Goal: Task Accomplishment & Management: Manage account settings

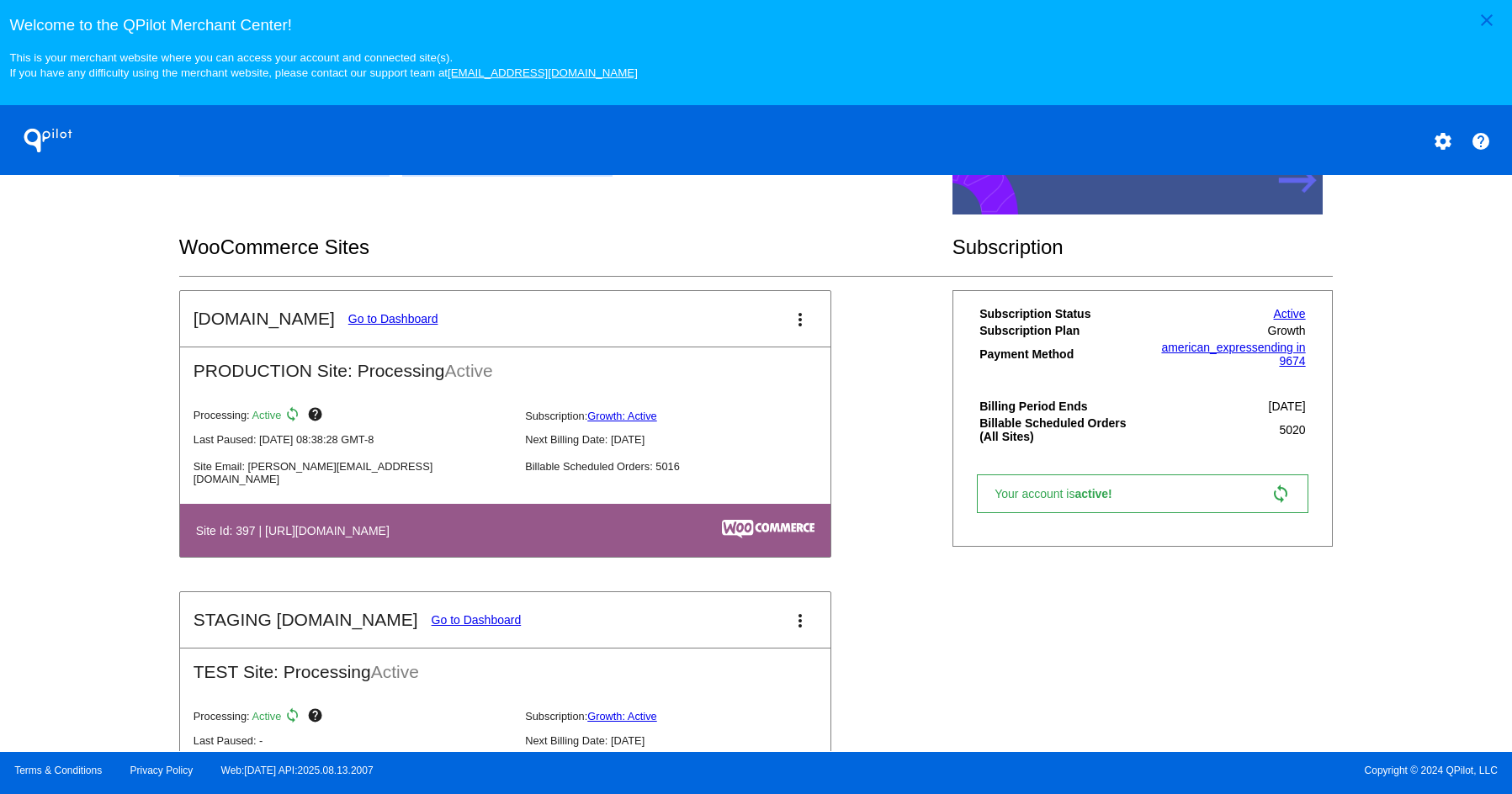
scroll to position [505, 0]
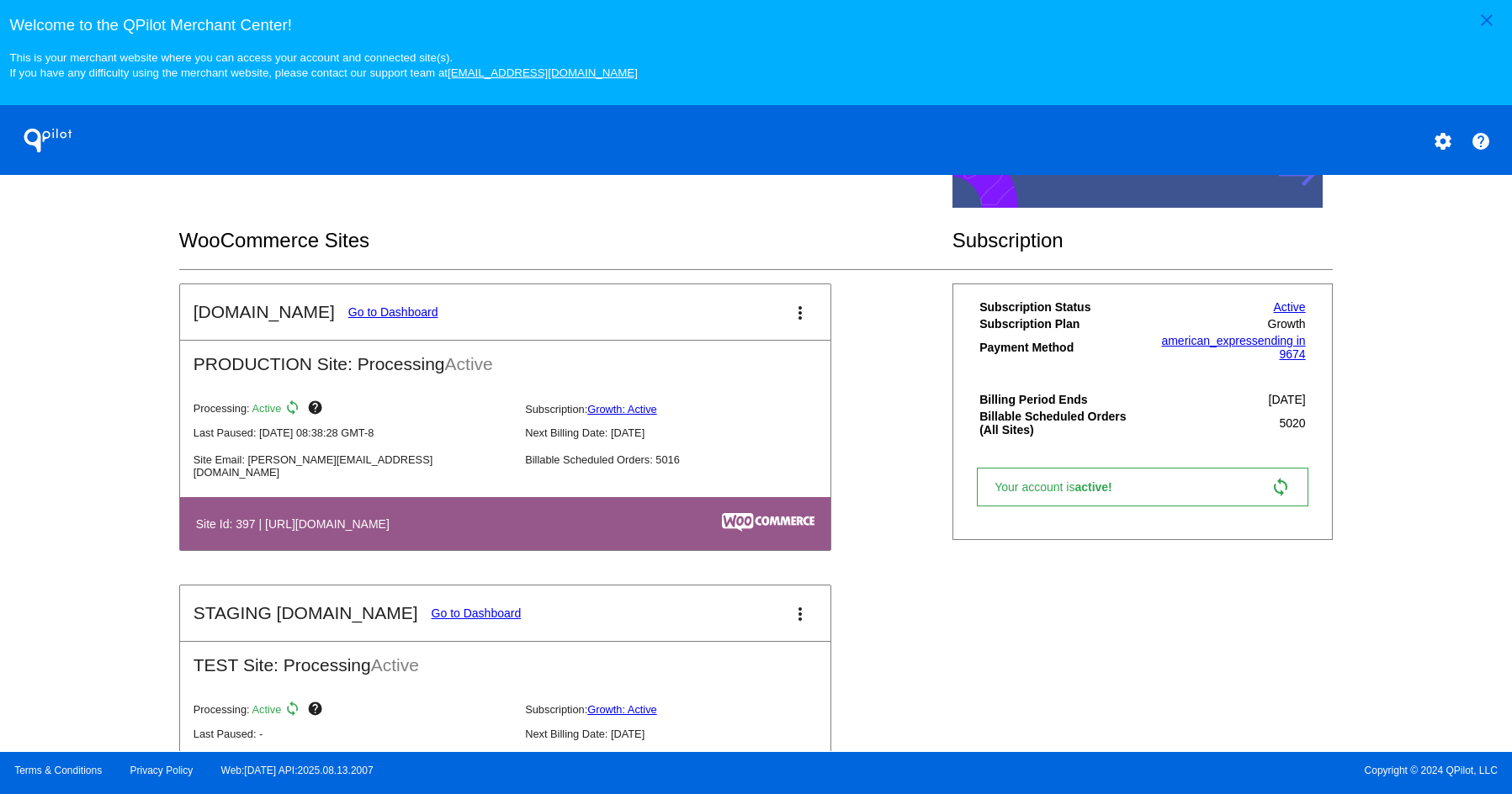
click at [382, 318] on link "Go to Dashboard" at bounding box center [394, 312] width 90 height 13
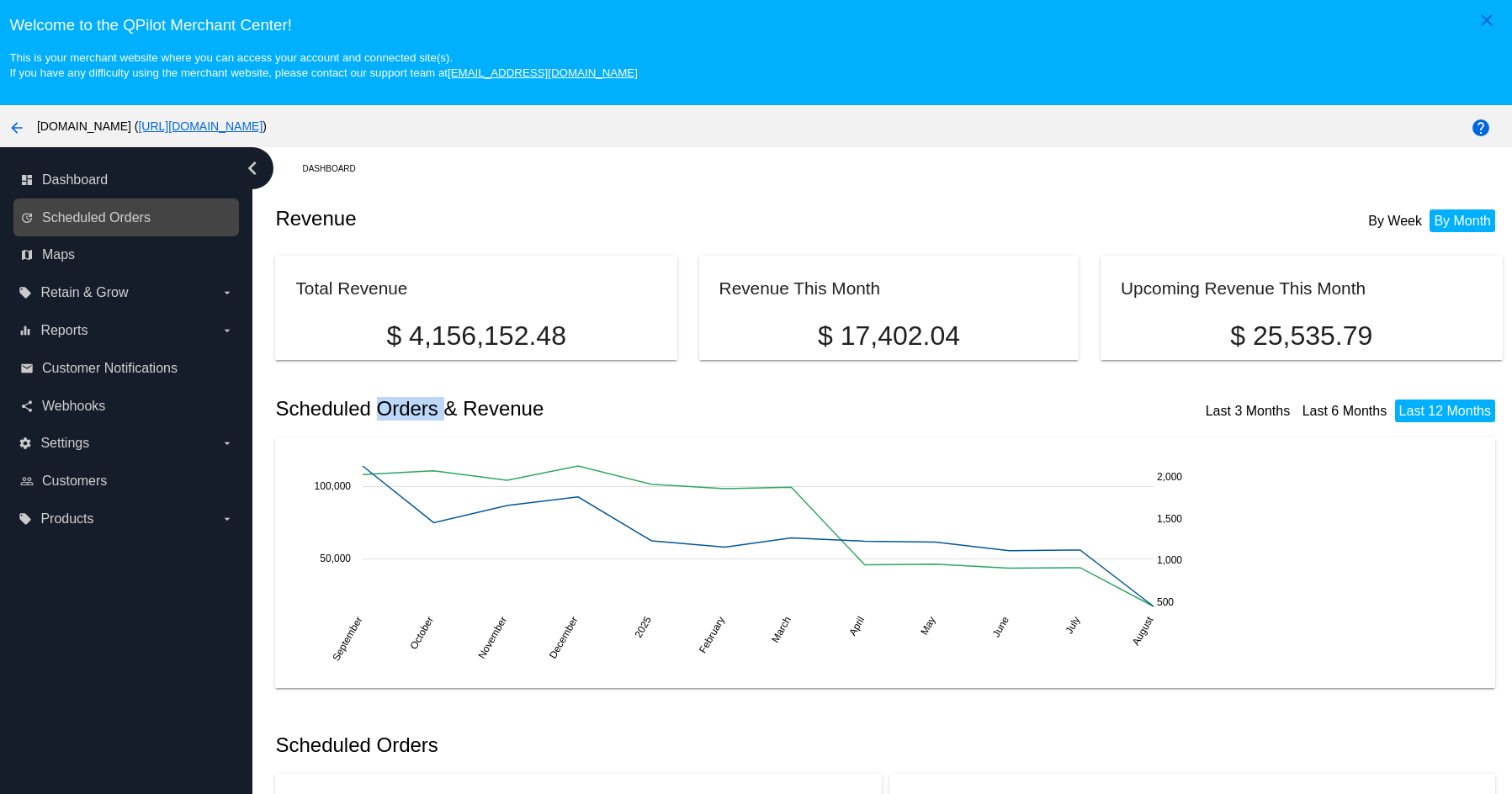
click at [125, 207] on link "update Scheduled Orders" at bounding box center [127, 218] width 214 height 27
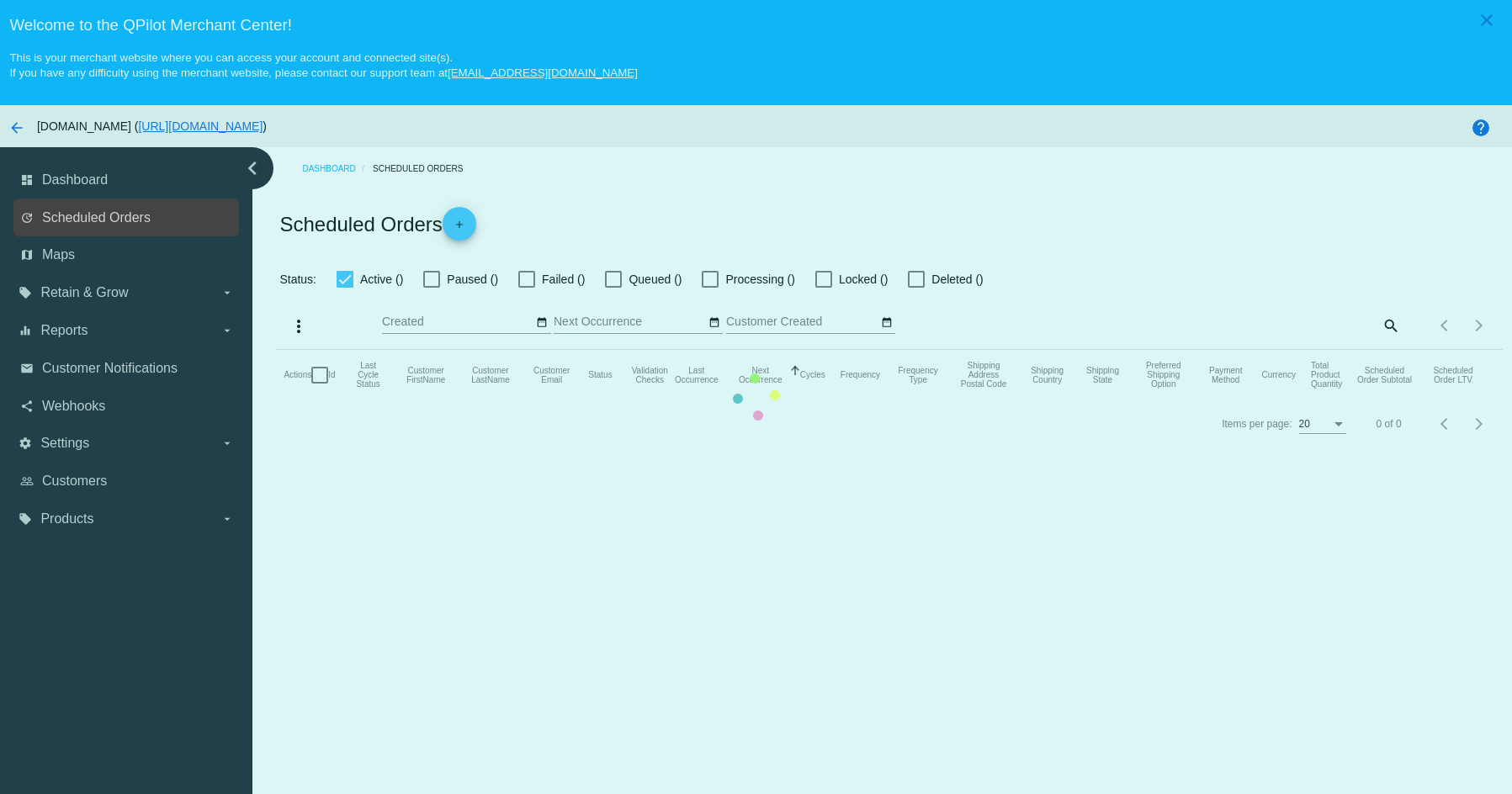
checkbox input "true"
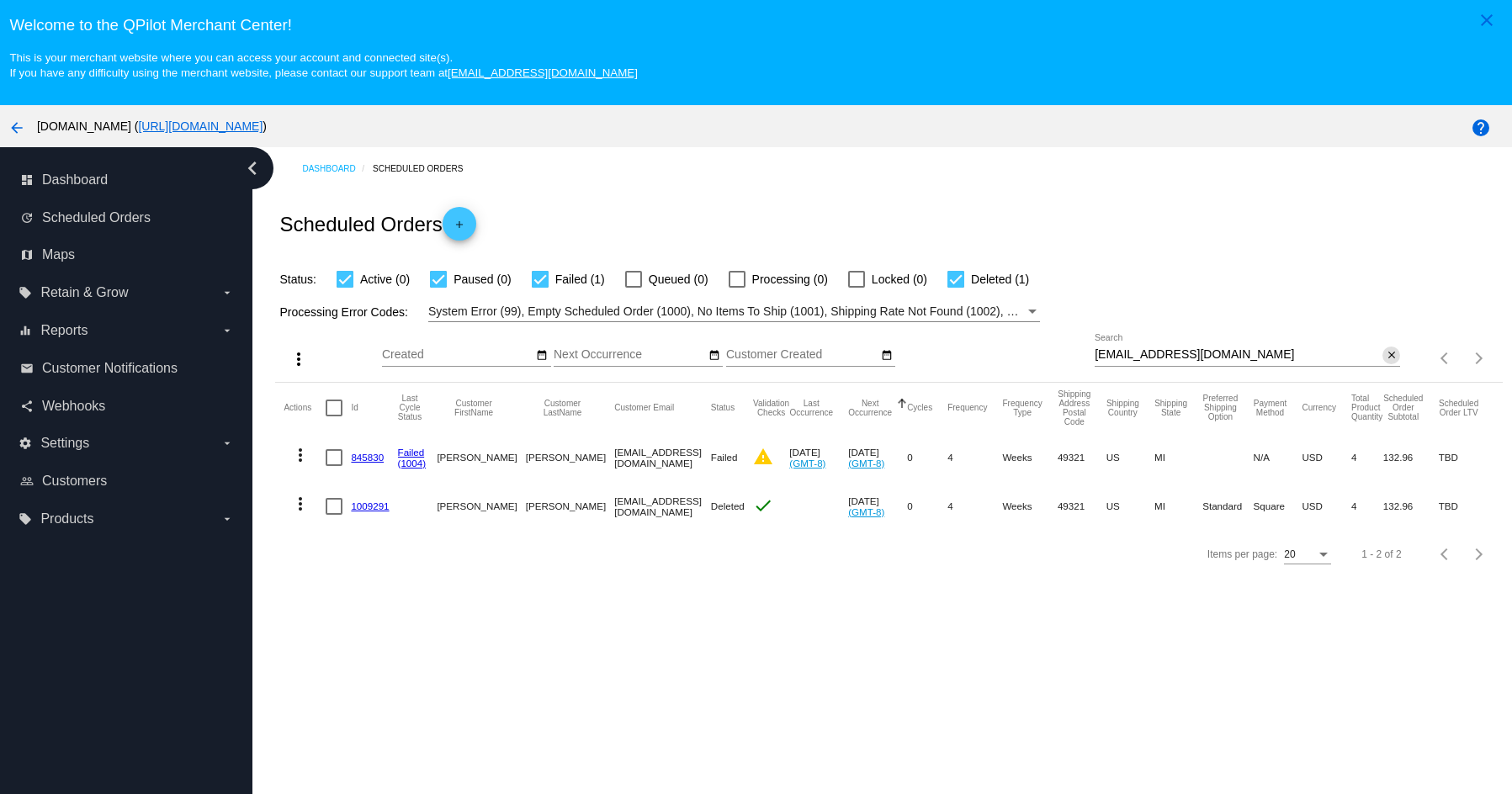
click at [1385, 354] on mat-icon "close" at bounding box center [1391, 356] width 12 height 13
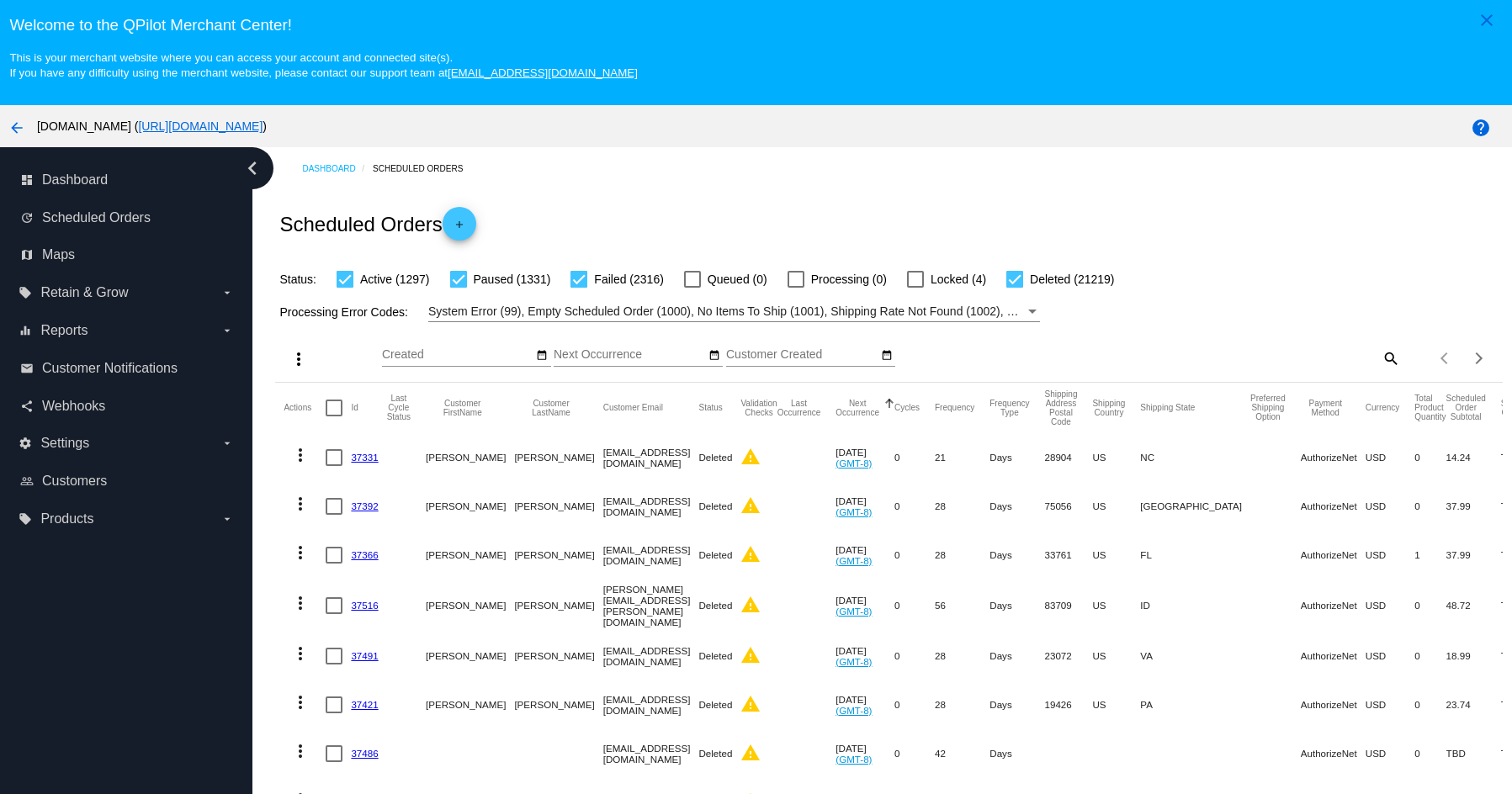
click at [1380, 358] on mat-icon "search" at bounding box center [1389, 357] width 20 height 26
click at [1299, 359] on input "Search" at bounding box center [1247, 355] width 305 height 13
paste input "ValeriekaithKIMMM0607!!!"
type input "ValeriekaithKIMMM0607!!!"
click at [1380, 350] on mat-icon "search" at bounding box center [1389, 357] width 20 height 26
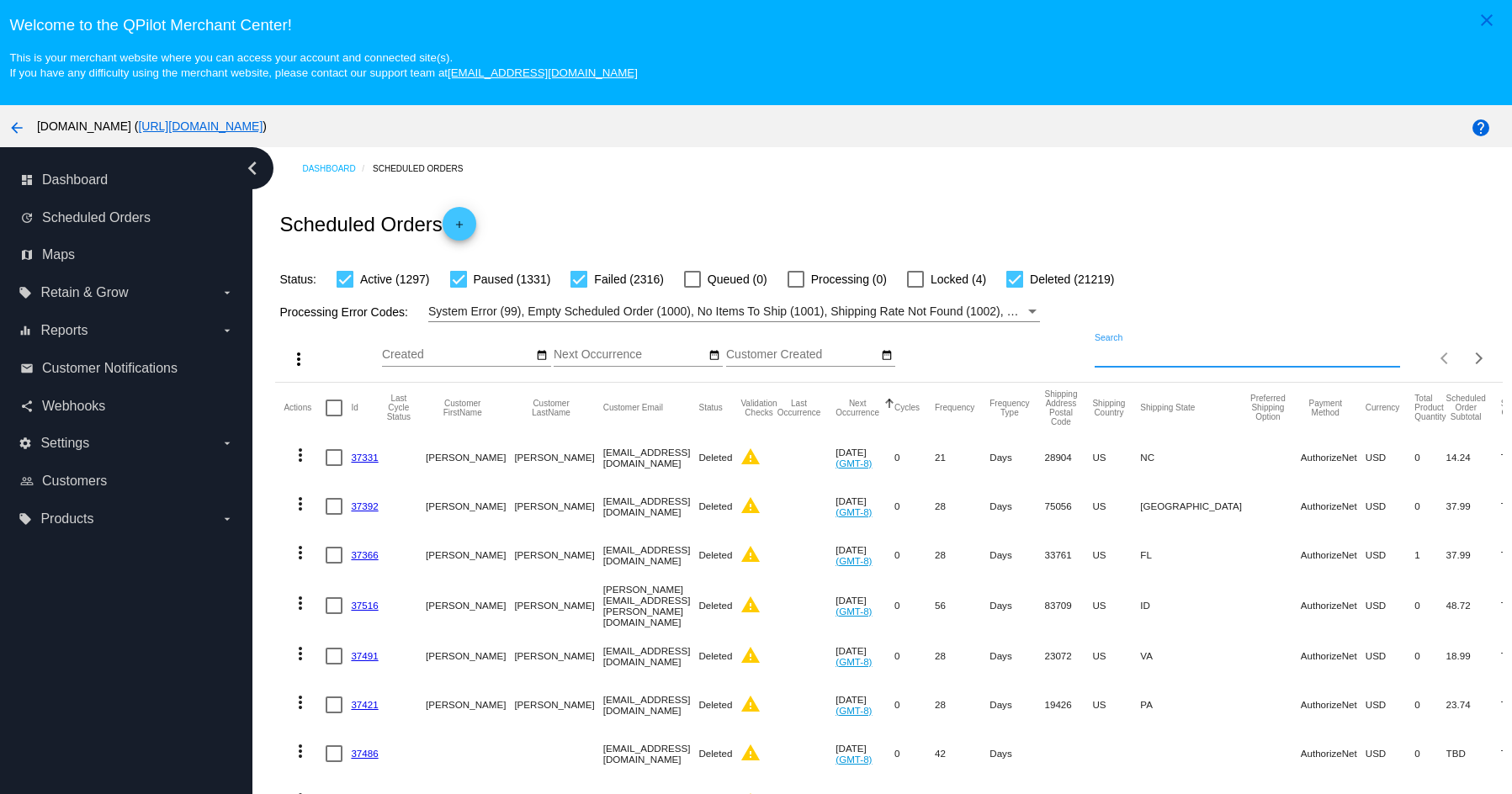
click at [1278, 357] on input "Search" at bounding box center [1247, 355] width 305 height 13
paste input "[EMAIL_ADDRESS][DOMAIN_NAME]"
type input "[EMAIL_ADDRESS][DOMAIN_NAME]"
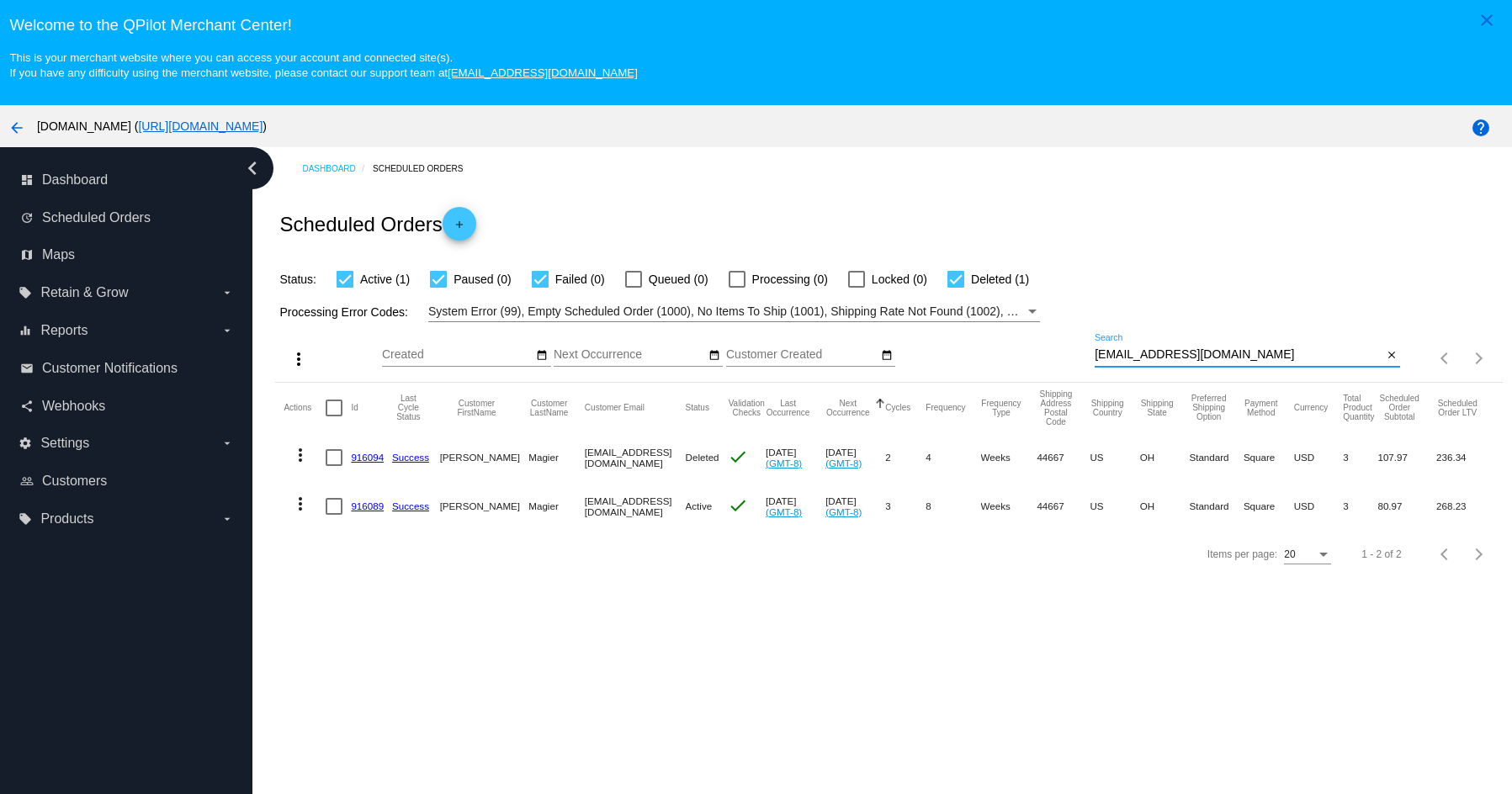
click at [297, 508] on mat-icon "more_vert" at bounding box center [300, 503] width 20 height 20
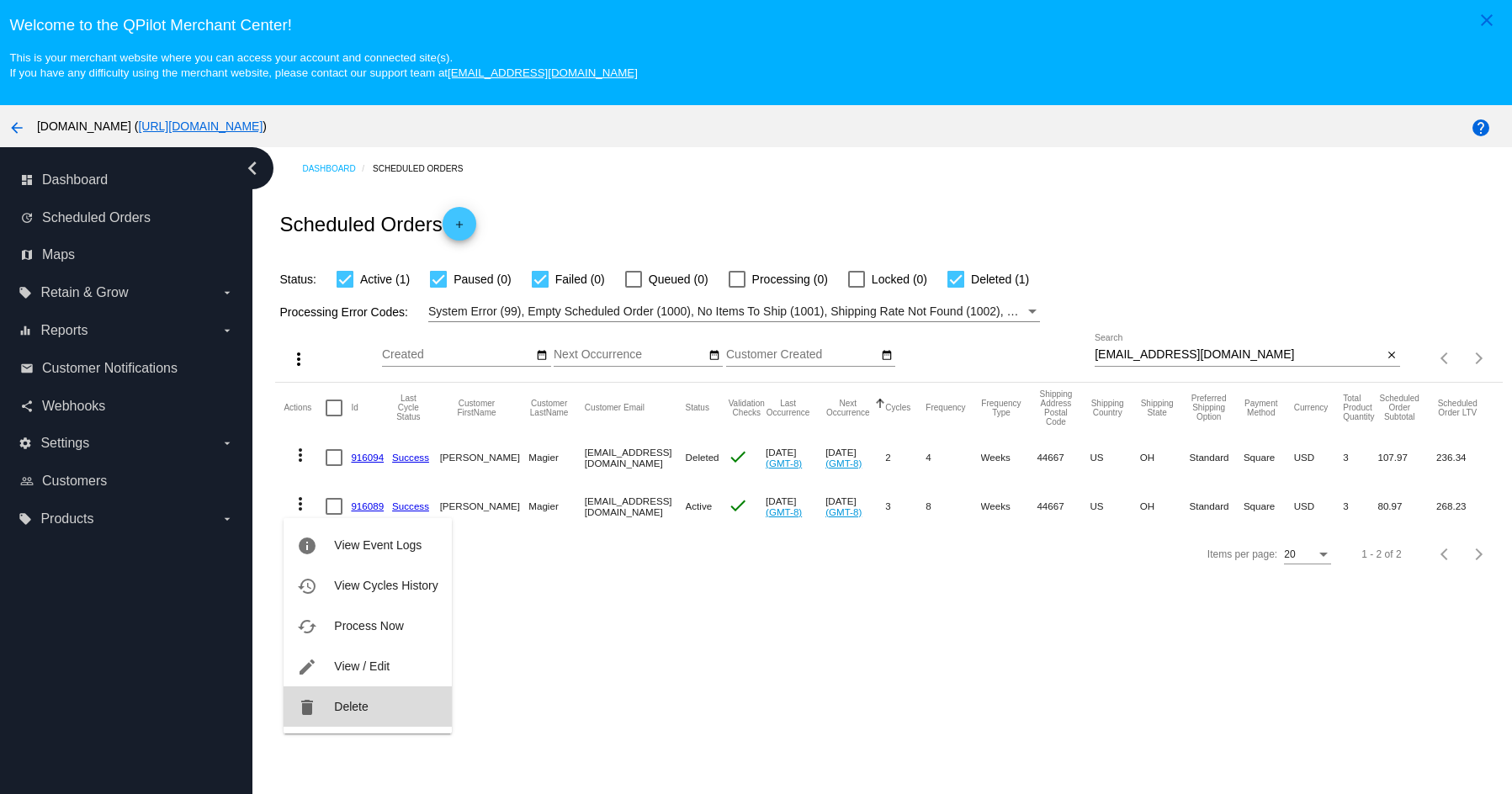
click at [326, 698] on button "delete Delete" at bounding box center [367, 707] width 167 height 40
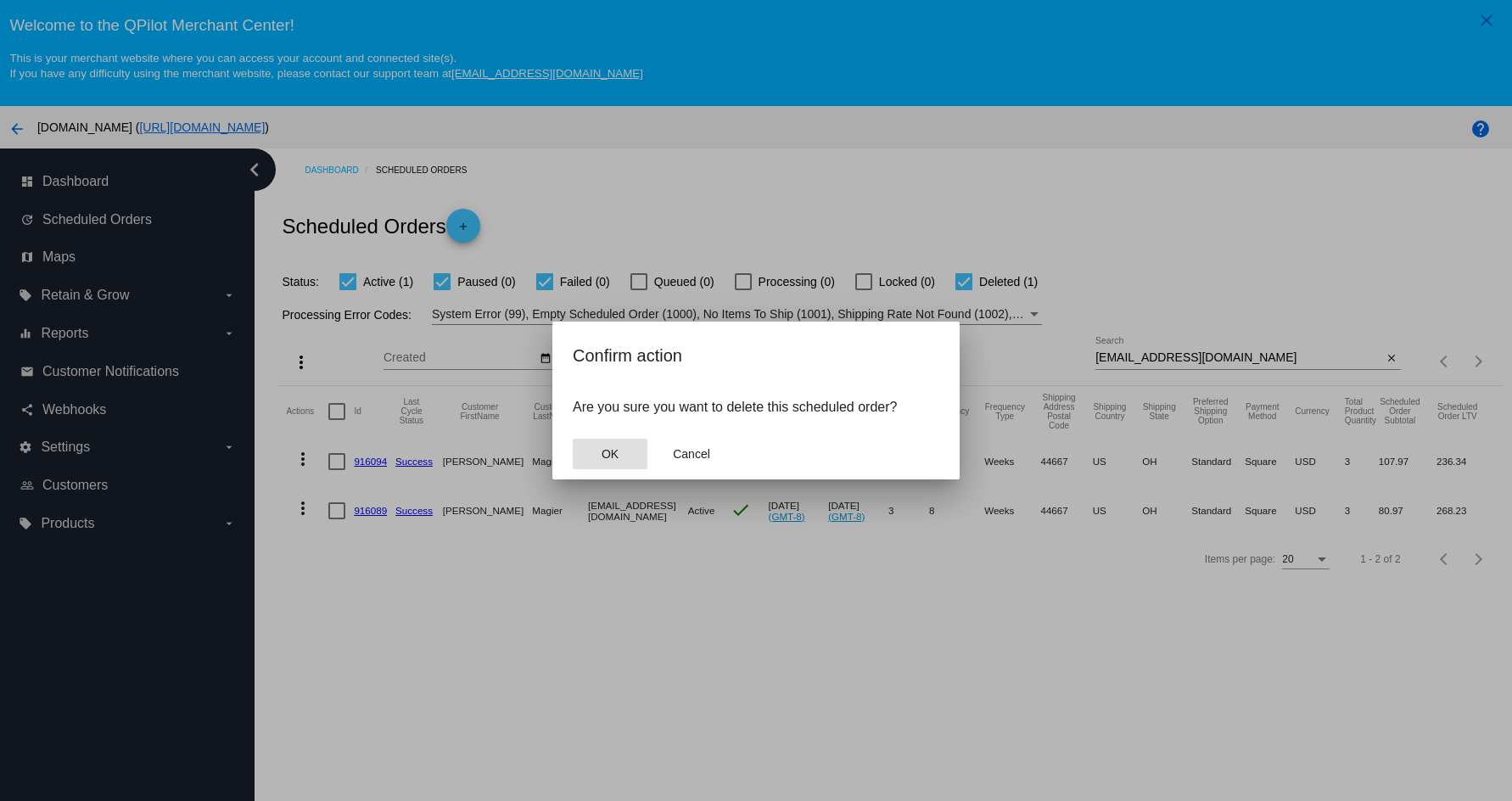
click at [615, 444] on button "OK" at bounding box center [610, 454] width 75 height 31
